Goal: Information Seeking & Learning: Learn about a topic

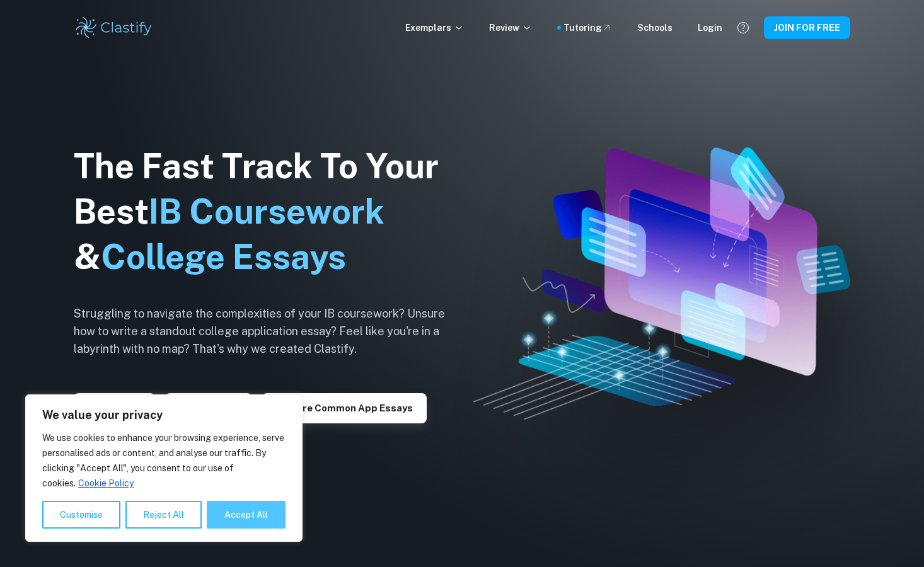
click at [234, 521] on button "Accept All" at bounding box center [246, 515] width 79 height 28
checkbox input "true"
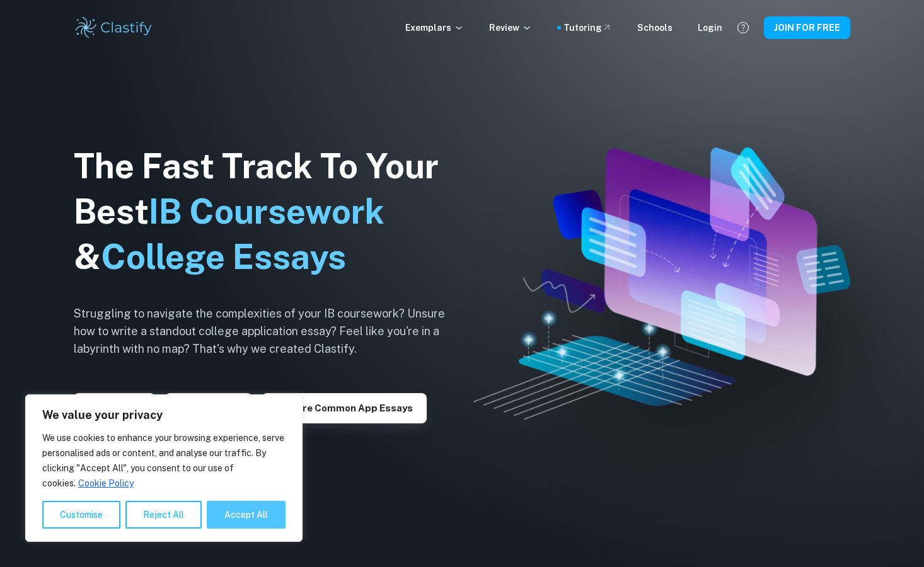
checkbox input "true"
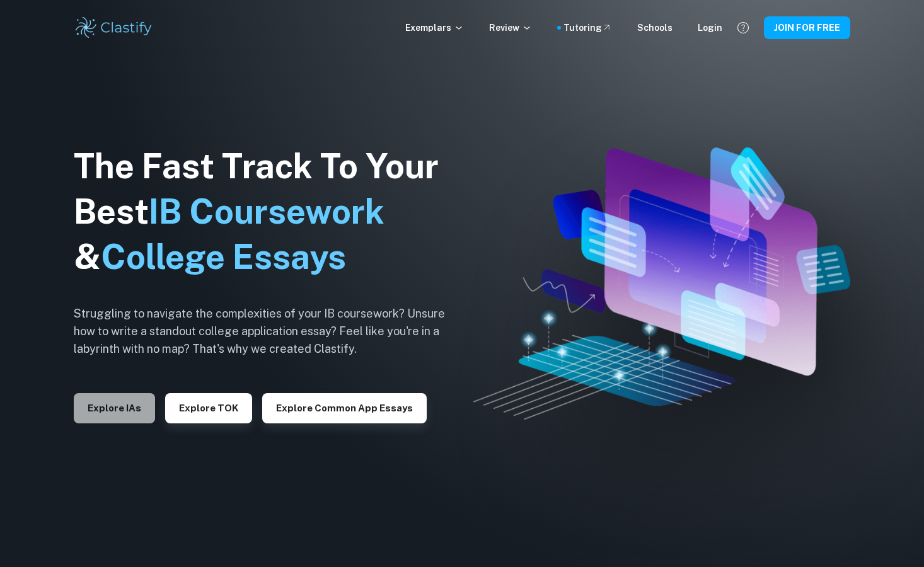
click at [132, 412] on button "Explore IAs" at bounding box center [114, 408] width 81 height 30
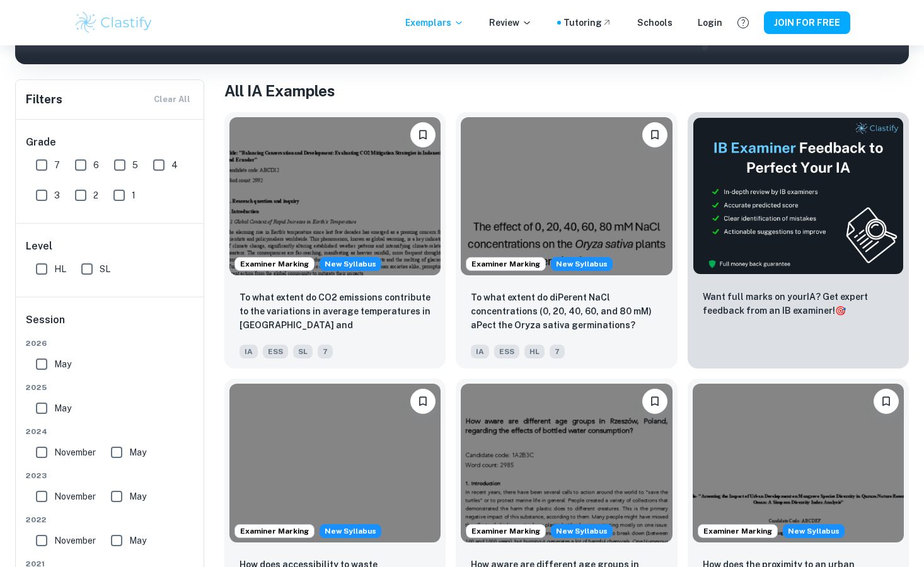
scroll to position [252, 0]
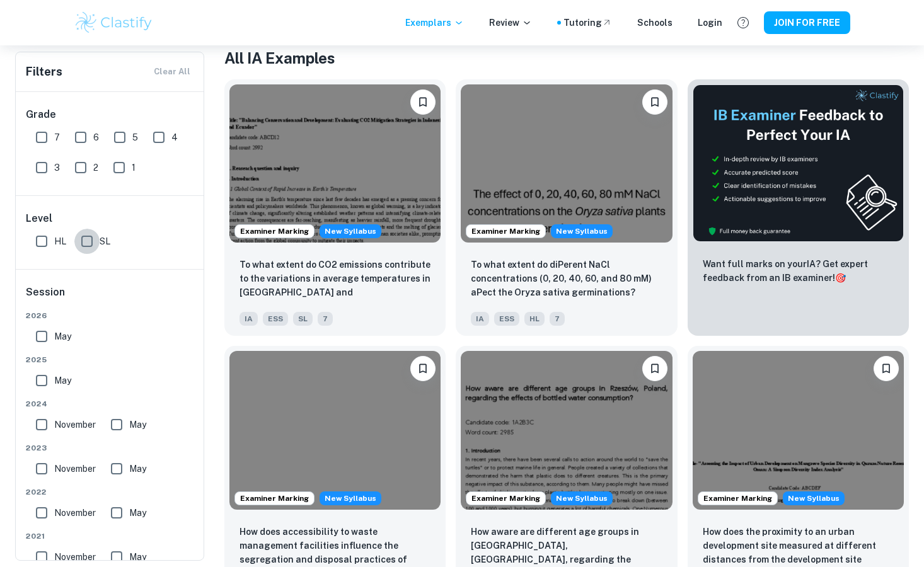
click at [94, 239] on input "SL" at bounding box center [86, 241] width 25 height 25
checkbox input "true"
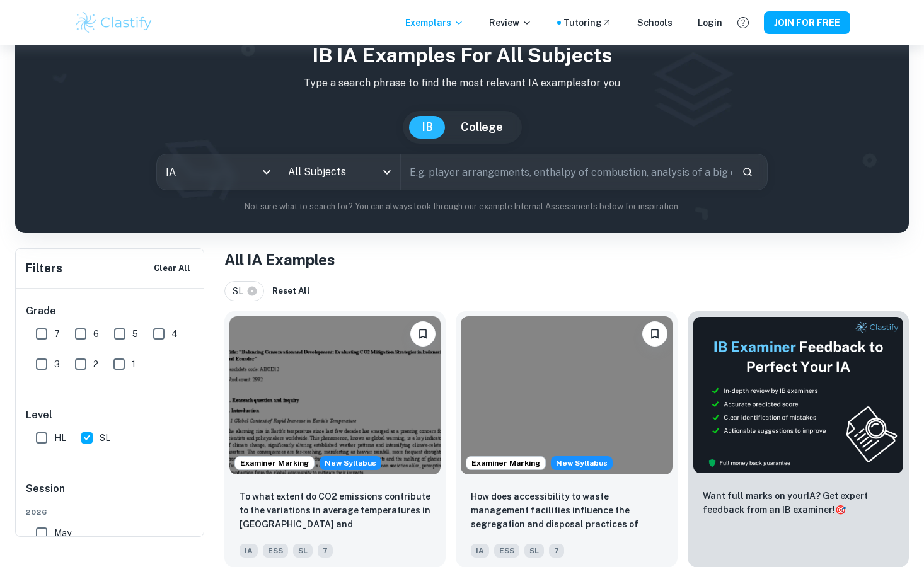
scroll to position [25, 0]
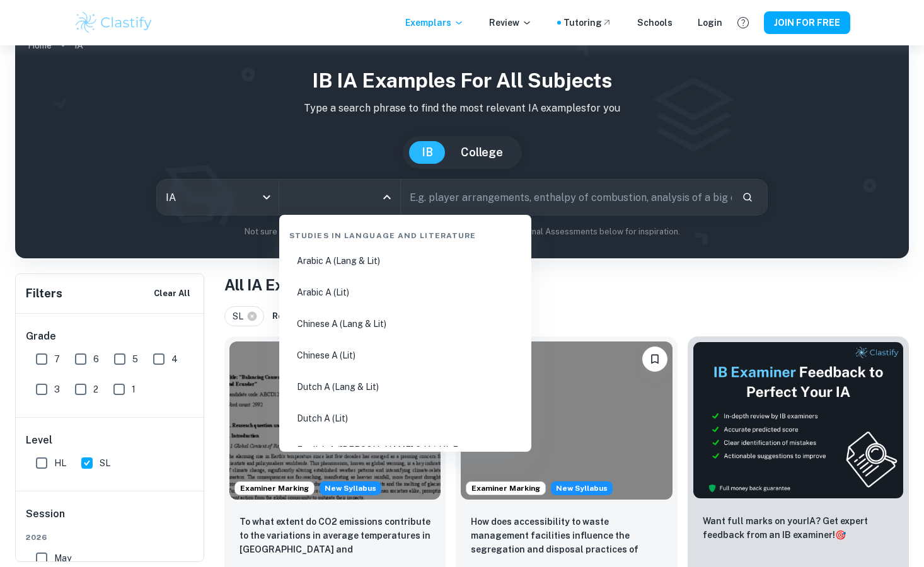
click at [362, 197] on input "All Subjects" at bounding box center [330, 197] width 91 height 24
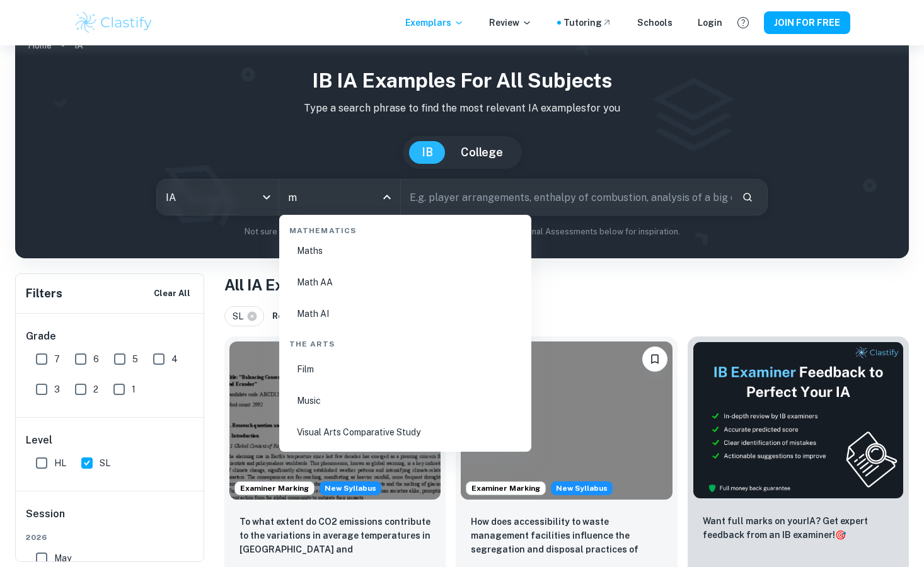
scroll to position [0, 0]
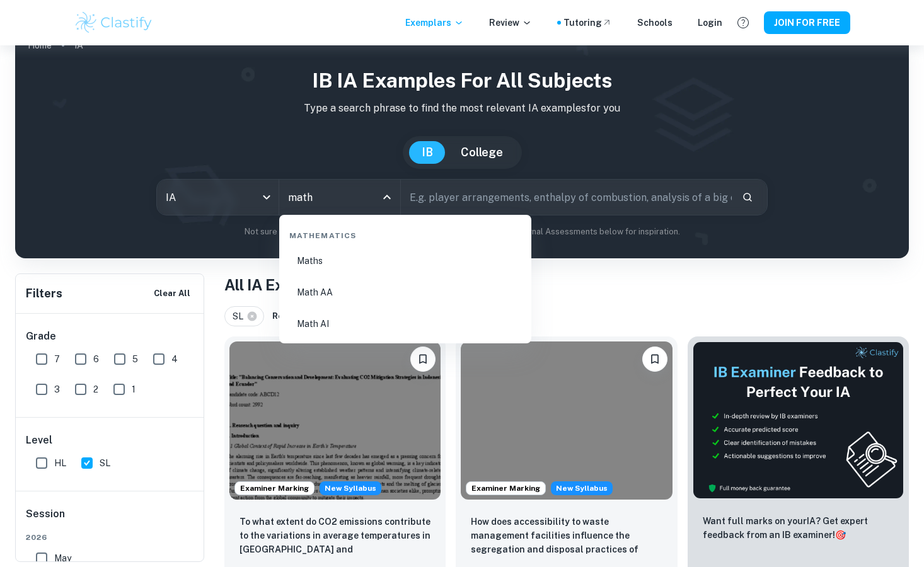
click at [316, 300] on li "Math AA" at bounding box center [405, 292] width 242 height 29
type input "Math AA"
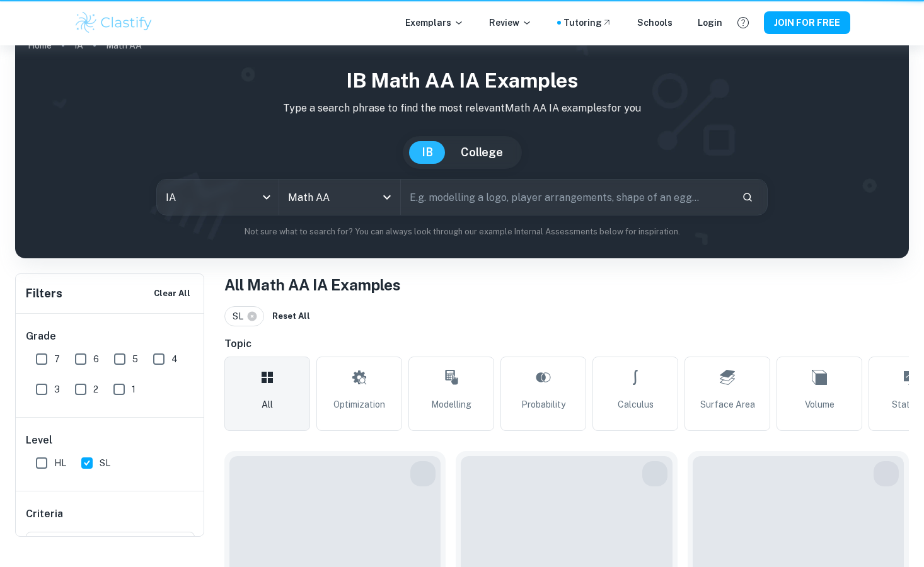
click at [499, 200] on div "IB Math AA IA examples Type a search phrase to find the most relevant Math AA I…" at bounding box center [462, 152] width 874 height 173
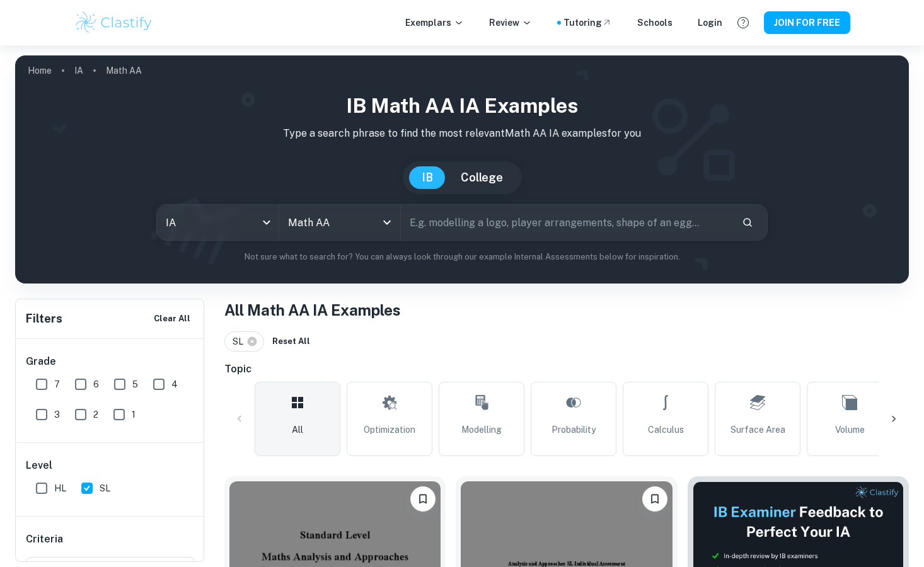
click at [508, 228] on input "text" at bounding box center [566, 222] width 331 height 35
type input "modelling"
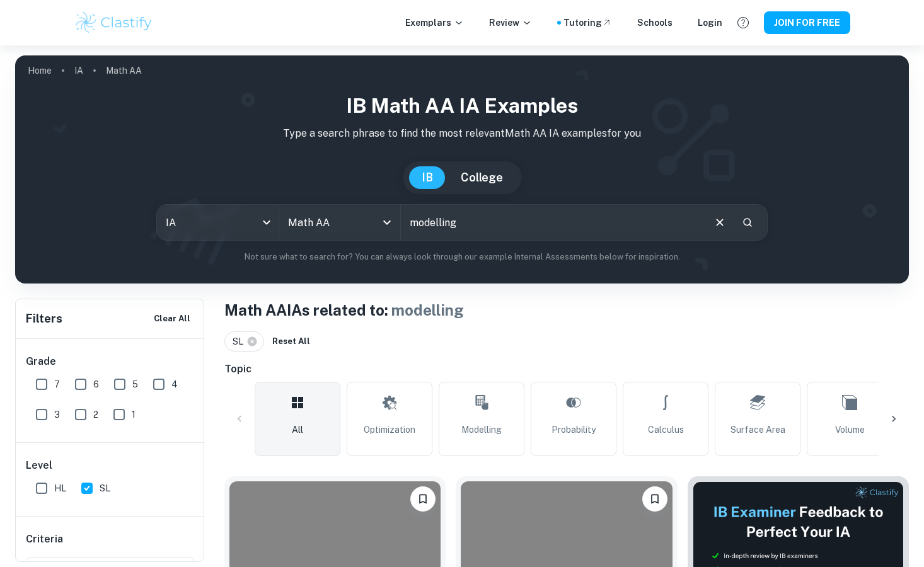
click at [582, 309] on h1 "Math AA IAs related to: modelling" at bounding box center [566, 310] width 684 height 23
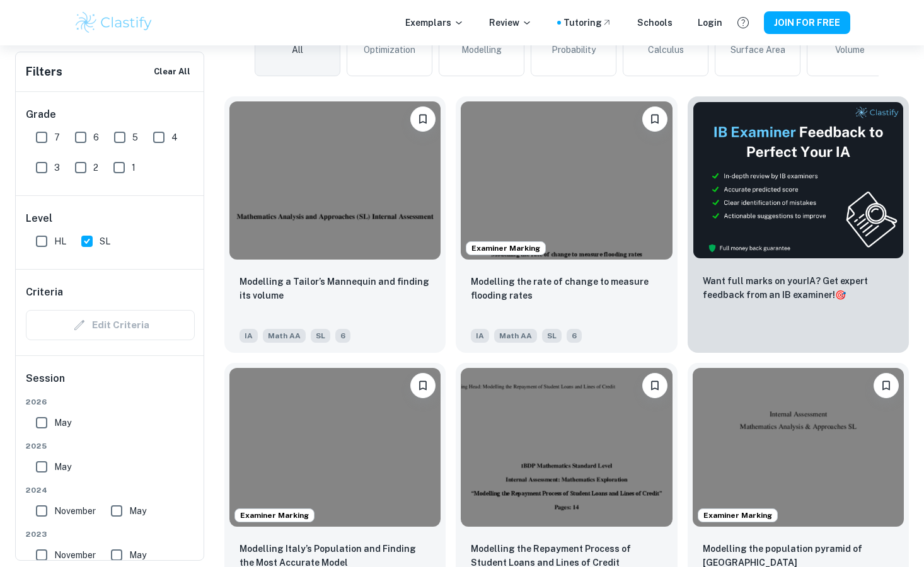
scroll to position [403, 0]
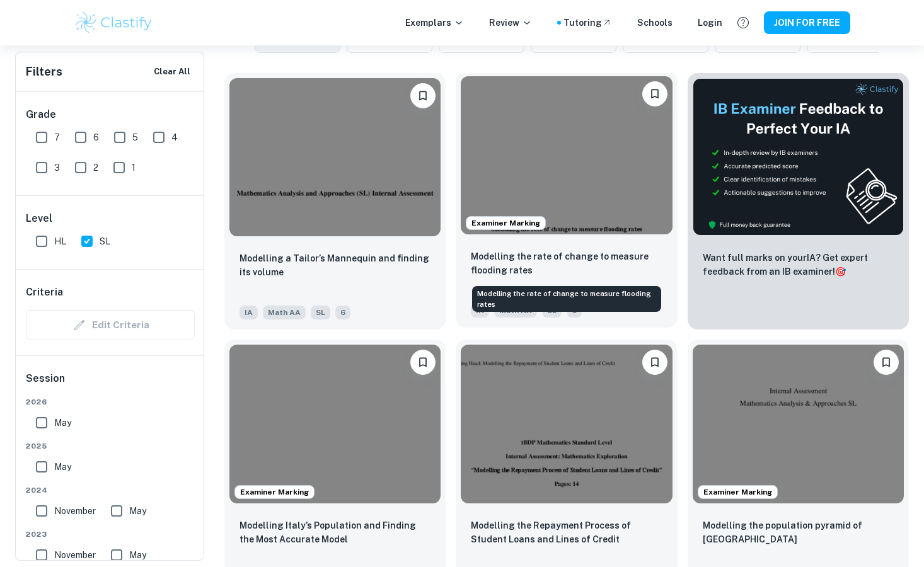
click at [622, 266] on p "Modelling the rate of change to measure flooding rates" at bounding box center [566, 264] width 191 height 28
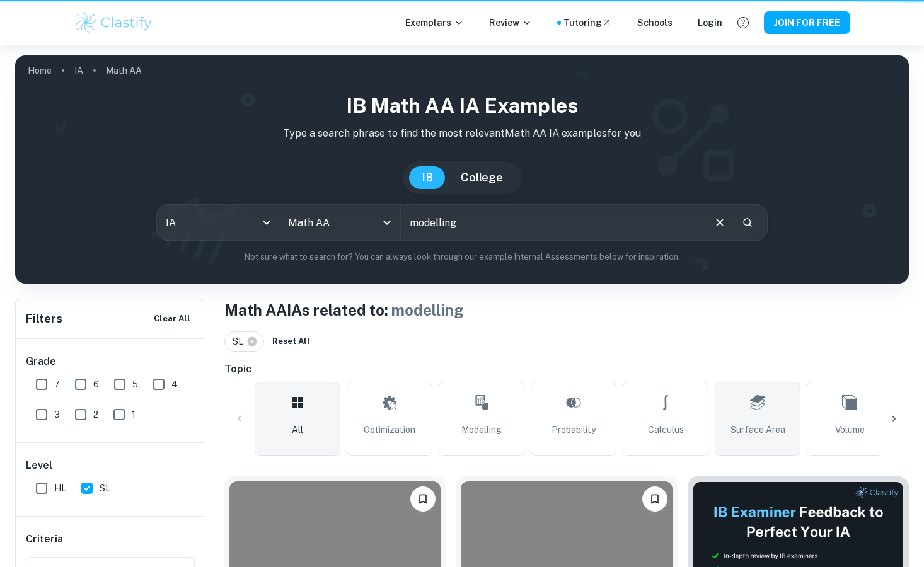
scroll to position [403, 0]
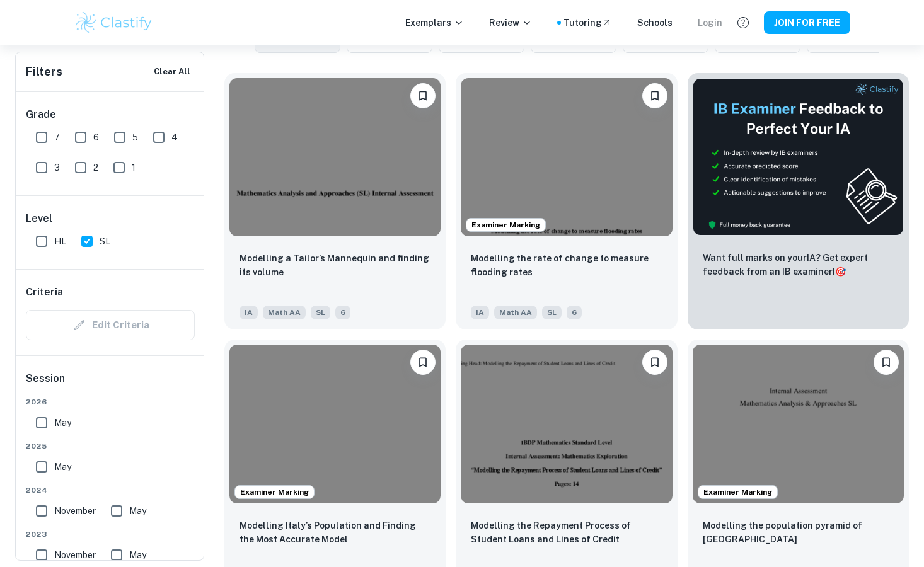
click at [713, 20] on div "Login" at bounding box center [710, 23] width 25 height 14
